Goal: Information Seeking & Learning: Learn about a topic

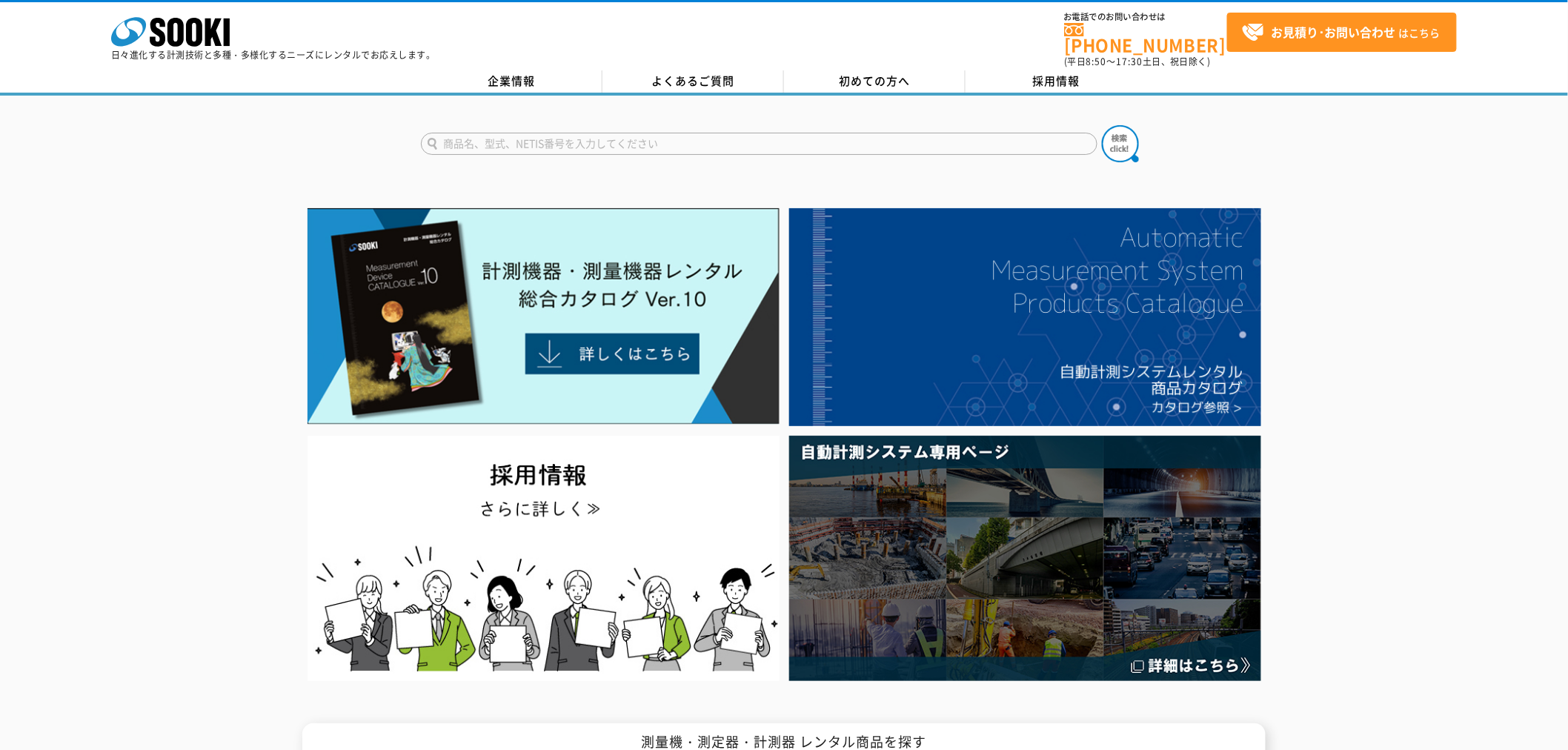
click at [1041, 351] on div at bounding box center [784, 444] width 1568 height 482
drag, startPoint x: 139, startPoint y: 189, endPoint x: 150, endPoint y: 194, distance: 12.1
click at [506, 70] on link "企業情報" at bounding box center [511, 82] width 181 height 23
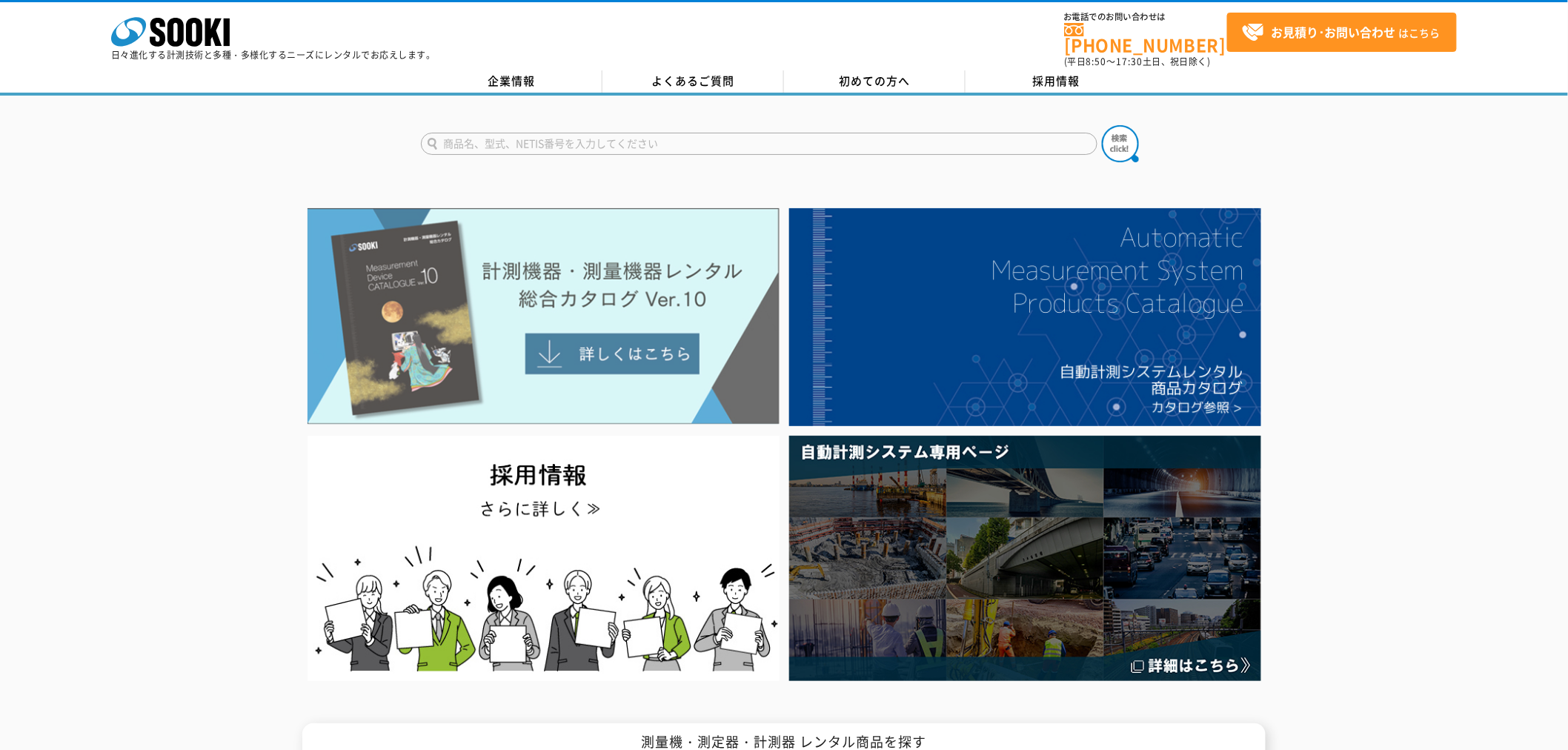
click at [650, 350] on img at bounding box center [543, 316] width 472 height 217
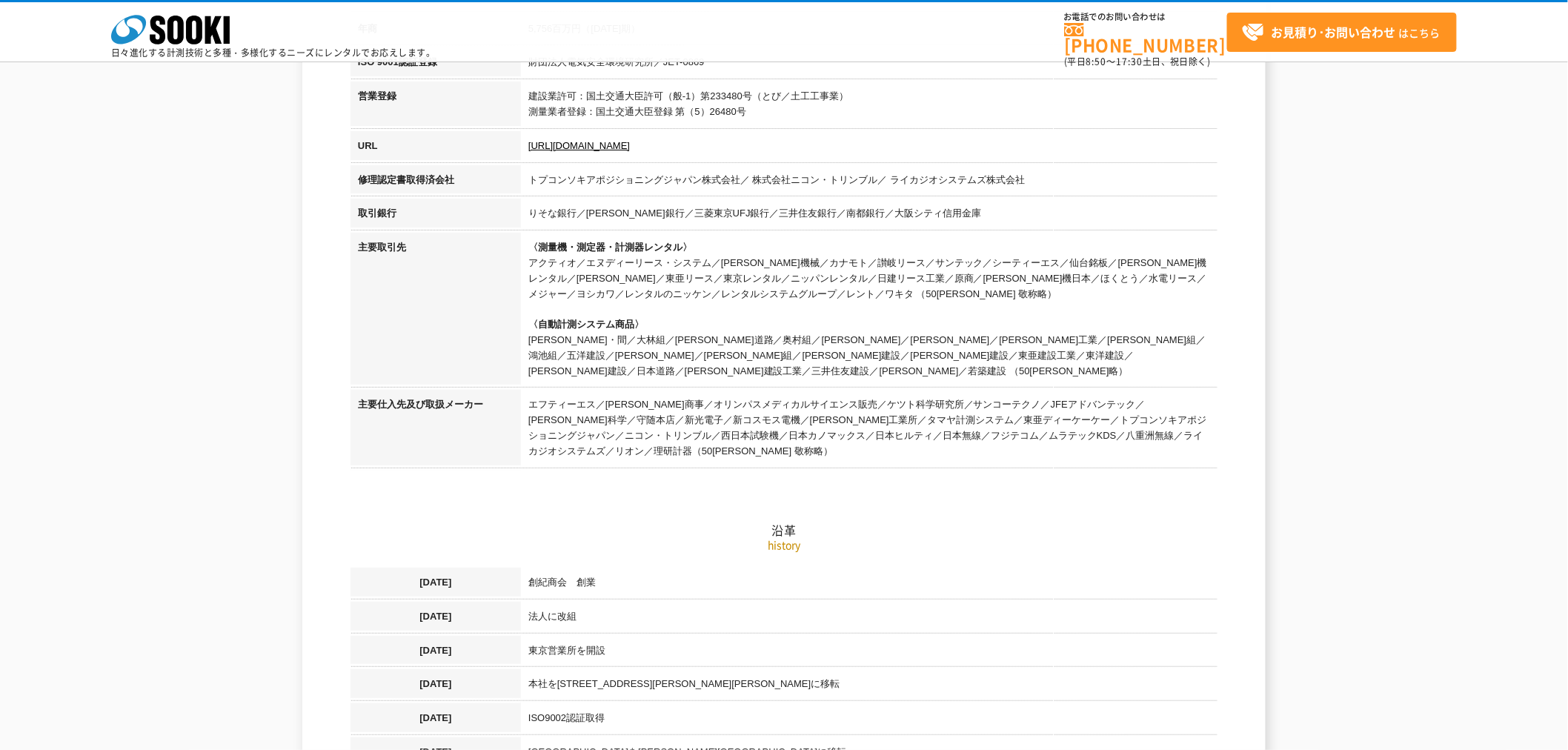
scroll to position [629, 0]
